Goal: Check status: Check status

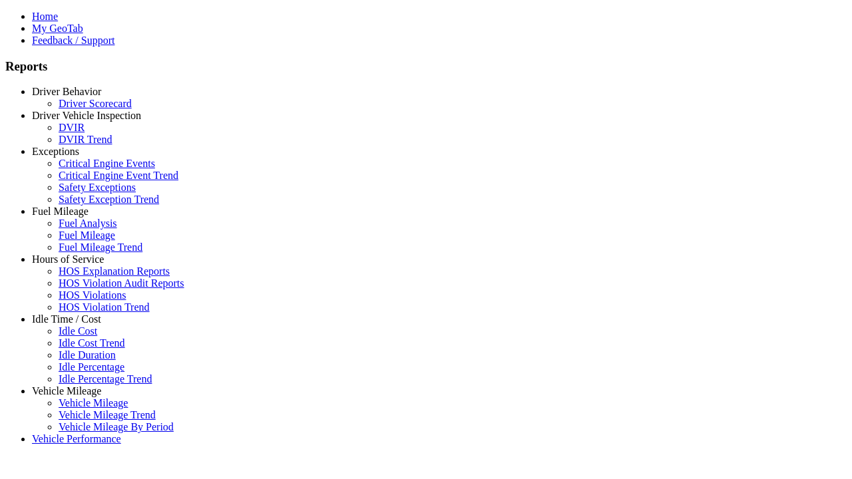
click at [77, 325] on link "Idle Time / Cost" at bounding box center [66, 318] width 69 height 11
click at [87, 373] on link "Idle Percentage Trend" at bounding box center [105, 378] width 93 height 11
select select "**********"
type input "**********"
